Goal: Find specific page/section: Find specific page/section

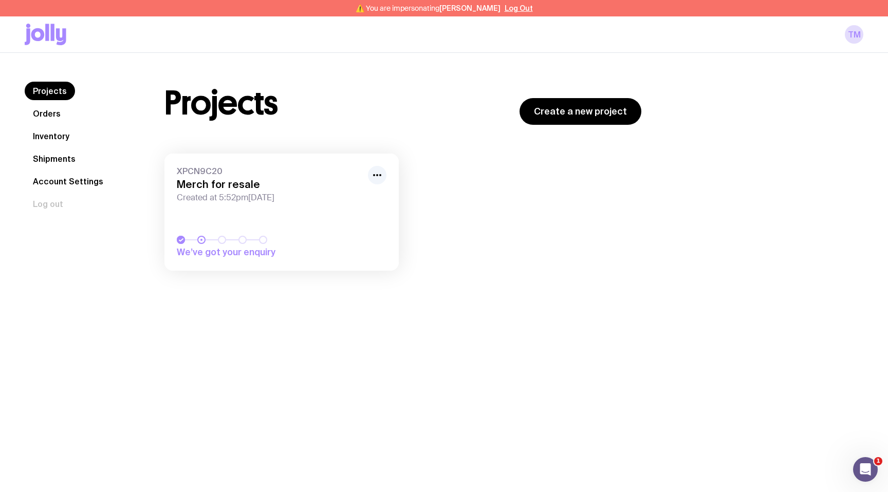
click at [292, 218] on link "XPCN9C20 Merch for resale Created at 5:52pm, Sun 31st Aug 2025 We’ve got your e…" at bounding box center [281, 212] width 234 height 117
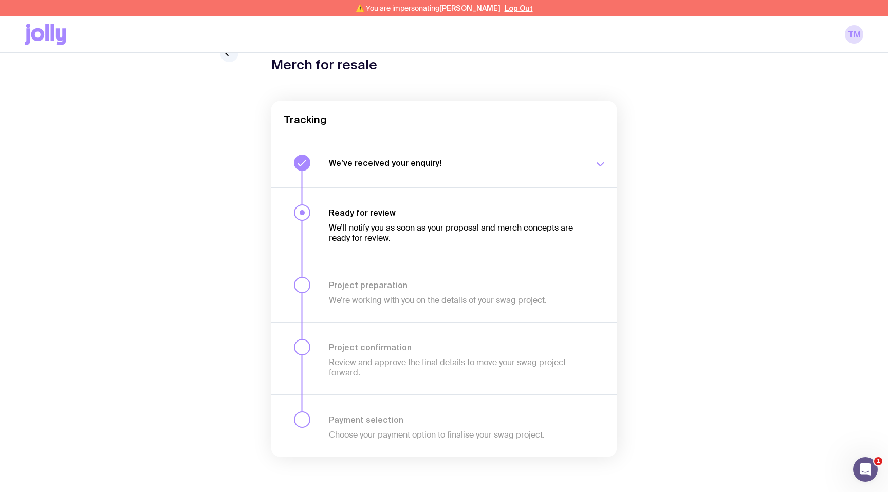
scroll to position [56, 0]
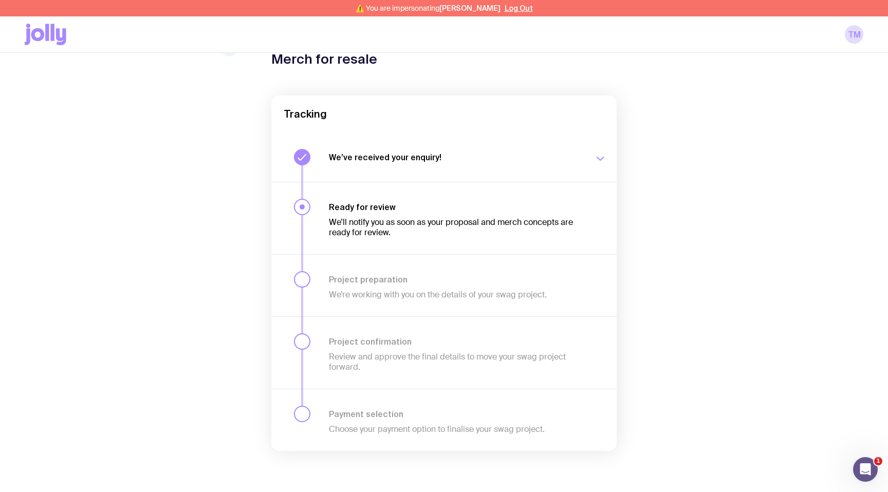
click at [380, 156] on h3 "We’ve received your enquiry!" at bounding box center [455, 157] width 253 height 10
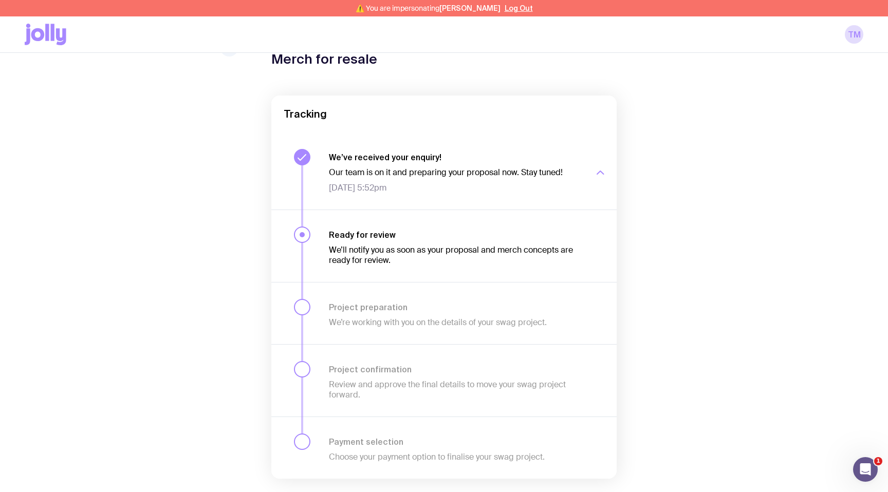
click at [380, 156] on h3 "We’ve received your enquiry!" at bounding box center [455, 157] width 253 height 10
